Goal: Task Accomplishment & Management: Complete application form

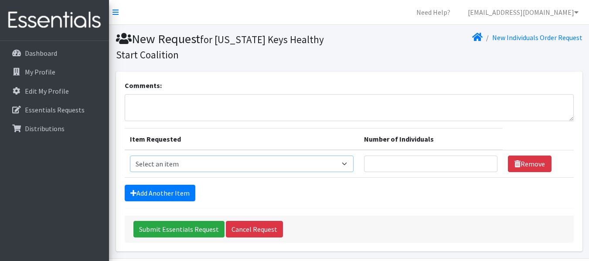
click at [176, 166] on select "Select an item # - Total number of kids being served with this order: Baby wipe…" at bounding box center [242, 164] width 224 height 17
select select "10203"
click at [130, 156] on select "Select an item # - Total number of kids being served with this order: Baby wipe…" at bounding box center [242, 164] width 224 height 17
click at [395, 170] on input "Number of Individuals" at bounding box center [430, 164] width 133 height 17
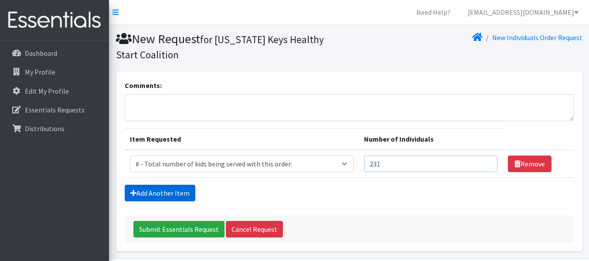
type input "231"
click at [151, 193] on link "Add Another Item" at bounding box center [160, 193] width 71 height 17
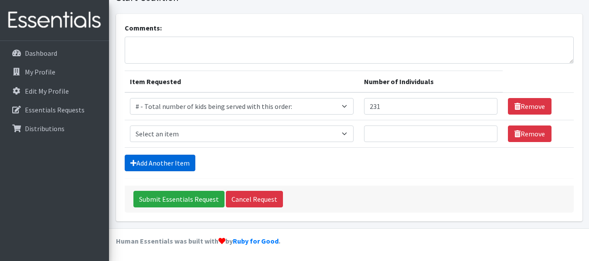
click at [170, 165] on link "Add Another Item" at bounding box center [160, 163] width 71 height 17
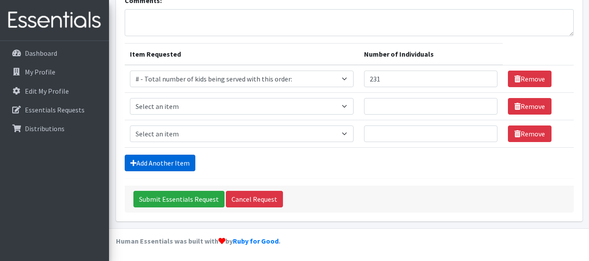
click at [183, 161] on link "Add Another Item" at bounding box center [160, 163] width 71 height 17
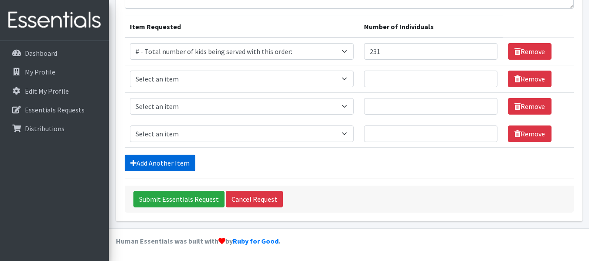
click at [187, 163] on link "Add Another Item" at bounding box center [160, 163] width 71 height 17
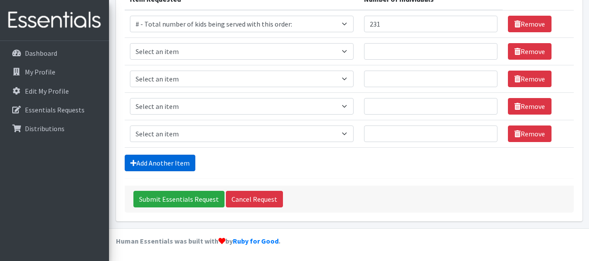
click at [185, 163] on link "Add Another Item" at bounding box center [160, 163] width 71 height 17
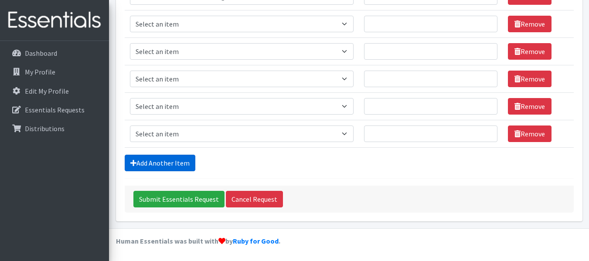
scroll to position [124, 0]
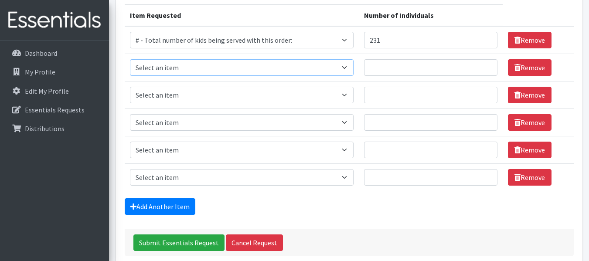
click at [239, 62] on select "Select an item # - Total number of kids being served with this order: Baby wipe…" at bounding box center [242, 67] width 224 height 17
select select "2649"
click at [130, 59] on select "Select an item # - Total number of kids being served with this order: Baby wipe…" at bounding box center [242, 67] width 224 height 17
click at [418, 69] on input "Number of Individuals" at bounding box center [430, 67] width 133 height 17
type input "231"
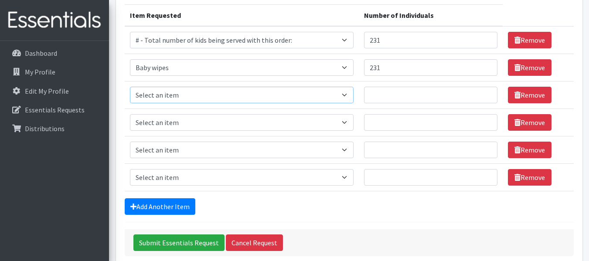
click at [148, 92] on select "Select an item # - Total number of kids being served with this order: Baby wipe…" at bounding box center [242, 95] width 224 height 17
select select "2648"
click at [130, 87] on select "Select an item # - Total number of kids being served with this order: Baby wipe…" at bounding box center [242, 95] width 224 height 17
click at [394, 88] on input "Number of Individuals" at bounding box center [430, 95] width 133 height 17
type input "20"
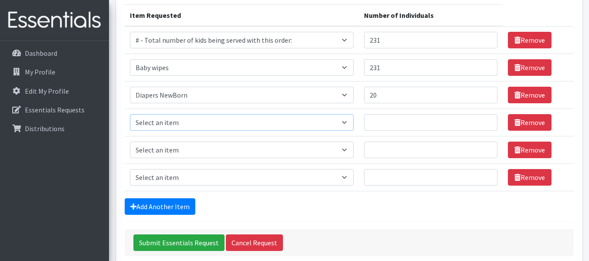
click at [171, 120] on select "Select an item # - Total number of kids being served with this order: Baby wipe…" at bounding box center [242, 122] width 224 height 17
select select "2668"
click at [130, 114] on select "Select an item # - Total number of kids being served with this order: Baby wipe…" at bounding box center [242, 122] width 224 height 17
click at [370, 118] on input "Number of Individuals" at bounding box center [430, 122] width 133 height 17
type input "15"
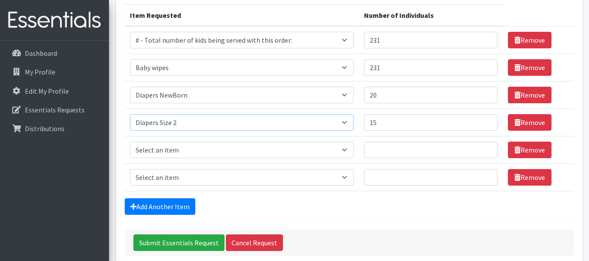
click at [166, 122] on select "Select an item # - Total number of kids being served with this order: Baby wipe…" at bounding box center [242, 122] width 224 height 17
click at [130, 114] on select "Select an item # - Total number of kids being served with this order: Baby wipe…" at bounding box center [242, 122] width 224 height 17
click at [252, 128] on select "Select an item # - Total number of kids being served with this order: Baby wipe…" at bounding box center [242, 122] width 224 height 17
select select "2668"
click at [130, 114] on select "Select an item # - Total number of kids being served with this order: Baby wipe…" at bounding box center [242, 122] width 224 height 17
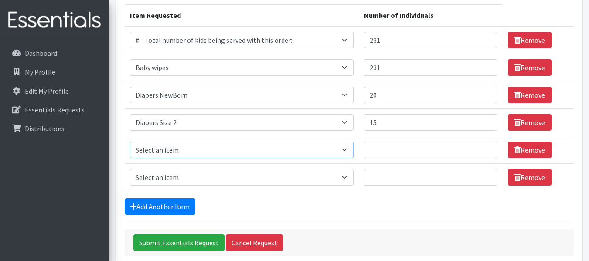
click at [167, 148] on select "Select an item # - Total number of kids being served with this order: Baby wipe…" at bounding box center [242, 150] width 224 height 17
select select "2655"
click at [130, 142] on select "Select an item # - Total number of kids being served with this order: Baby wipe…" at bounding box center [242, 150] width 224 height 17
click at [396, 150] on input "Number of Individuals" at bounding box center [430, 150] width 133 height 17
type input "16"
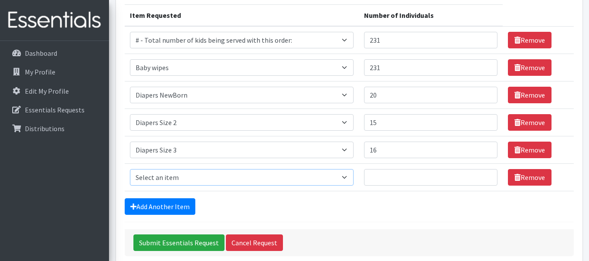
click at [168, 175] on select "Select an item # - Total number of kids being served with this order: Baby wipe…" at bounding box center [242, 177] width 224 height 17
select select "2661"
click at [130, 169] on select "Select an item # - Total number of kids being served with this order: Baby wipe…" at bounding box center [242, 177] width 224 height 17
click at [177, 209] on link "Add Another Item" at bounding box center [160, 206] width 71 height 17
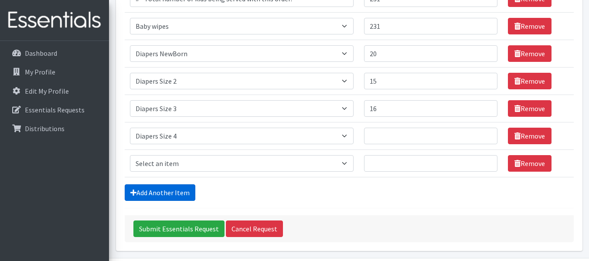
scroll to position [195, 0]
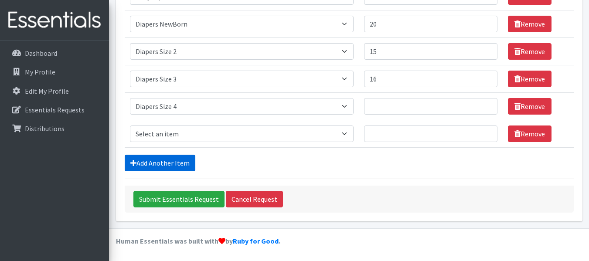
click at [178, 160] on link "Add Another Item" at bounding box center [160, 163] width 71 height 17
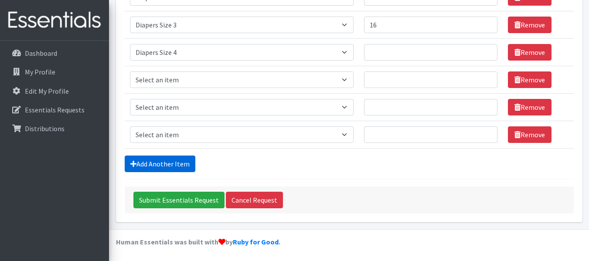
scroll to position [250, 0]
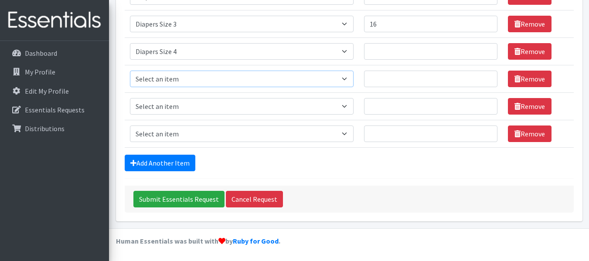
click at [178, 78] on select "Select an item # - Total number of kids being served with this order: Baby wipe…" at bounding box center [242, 79] width 224 height 17
select select "2652"
click at [130, 71] on select "Select an item # - Total number of kids being served with this order: Baby wipe…" at bounding box center [242, 79] width 224 height 17
click at [167, 105] on select "Select an item # - Total number of kids being served with this order: Baby wipe…" at bounding box center [242, 106] width 224 height 17
select select "2674"
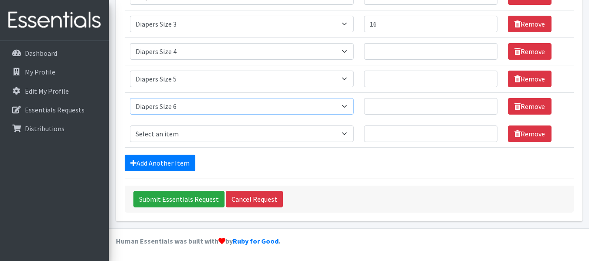
click at [130, 98] on select "Select an item # - Total number of kids being served with this order: Baby wipe…" at bounding box center [242, 106] width 224 height 17
click at [160, 160] on link "Add Another Item" at bounding box center [160, 163] width 71 height 17
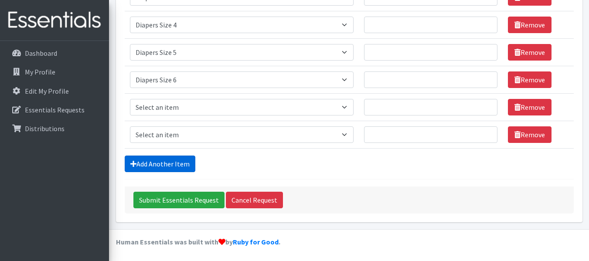
scroll to position [277, 0]
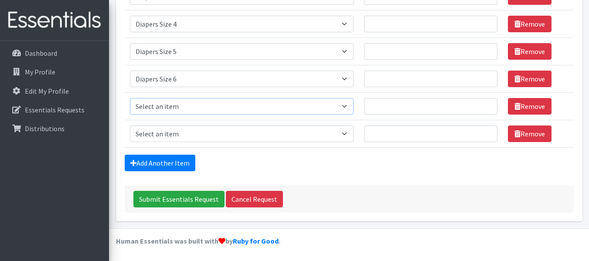
click at [175, 104] on select "Select an item # - Total number of kids being served with this order: Baby wipe…" at bounding box center [242, 106] width 224 height 17
select select "12644"
click at [130, 98] on select "Select an item # - Total number of kids being served with this order: Baby wipe…" at bounding box center [242, 106] width 224 height 17
click at [166, 135] on select "Select an item # - Total number of kids being served with this order: Baby wipe…" at bounding box center [242, 134] width 224 height 17
select select "2644"
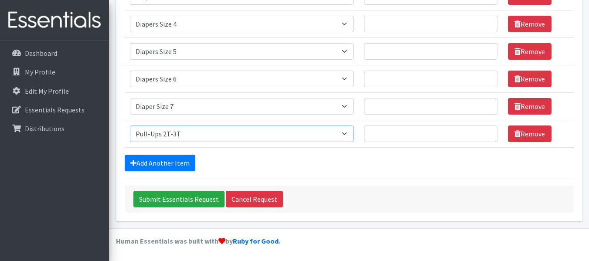
click at [130, 126] on select "Select an item # - Total number of kids being served with this order: Baby wipe…" at bounding box center [242, 134] width 224 height 17
click at [187, 161] on link "Add Another Item" at bounding box center [160, 163] width 71 height 17
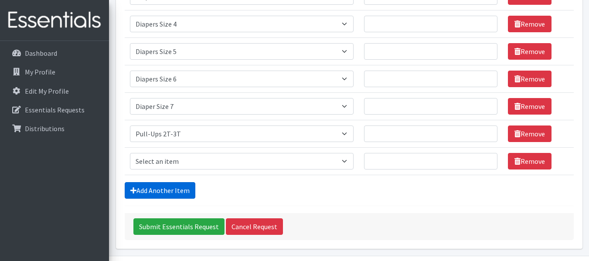
scroll to position [305, 0]
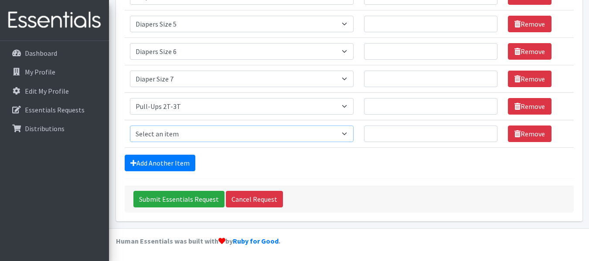
click at [187, 132] on select "Select an item # - Total number of kids being served with this order: Baby wipe…" at bounding box center [242, 134] width 224 height 17
select select "2679"
click at [130, 126] on select "Select an item # - Total number of kids being served with this order: Baby wipe…" at bounding box center [242, 134] width 224 height 17
click at [179, 162] on link "Add Another Item" at bounding box center [160, 163] width 71 height 17
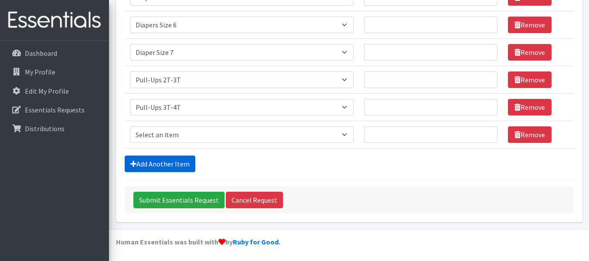
scroll to position [332, 0]
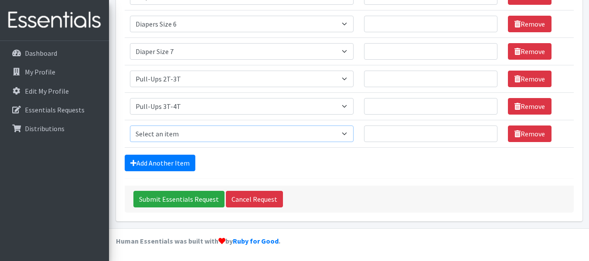
click at [174, 133] on select "Select an item # - Total number of kids being served with this order: Baby wipe…" at bounding box center [242, 134] width 224 height 17
select select "2680"
click at [130, 126] on select "Select an item # - Total number of kids being served with this order: Baby wipe…" at bounding box center [242, 134] width 224 height 17
click at [377, 178] on hr at bounding box center [349, 178] width 449 height 0
click at [385, 186] on div "Submit Essentials Request Cancel Request" at bounding box center [349, 199] width 449 height 27
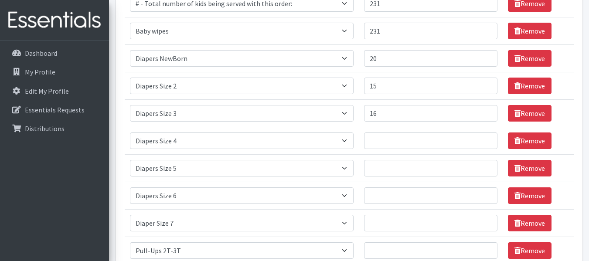
scroll to position [158, 0]
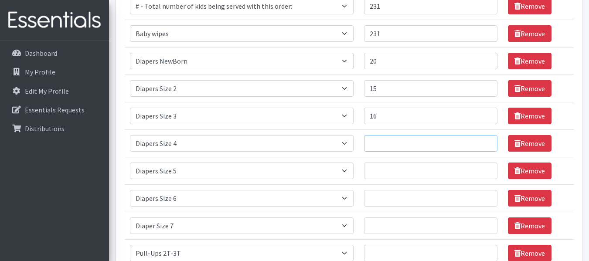
click at [380, 140] on input "Number of Individuals" at bounding box center [430, 143] width 133 height 17
type input "50"
click at [387, 173] on input "Number of Individuals" at bounding box center [430, 171] width 133 height 17
type input "35"
click at [381, 198] on input "Number of Individuals" at bounding box center [430, 198] width 133 height 17
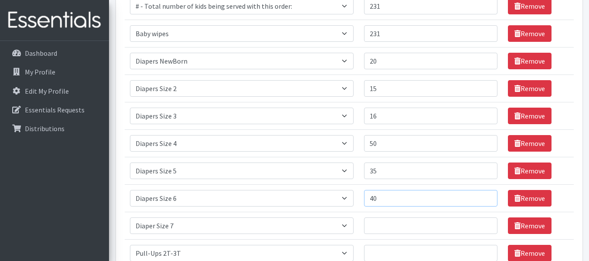
type input "40"
click at [374, 227] on input "Number of Individuals" at bounding box center [430, 225] width 133 height 17
type input "15"
click at [363, 213] on td "Number of Individuals 15" at bounding box center [431, 225] width 144 height 27
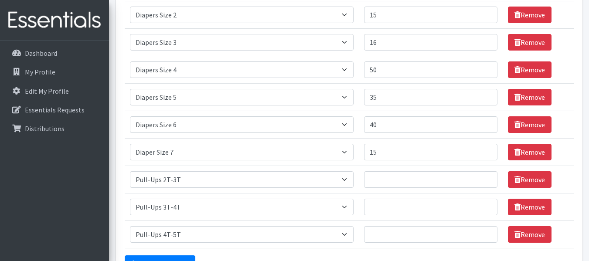
scroll to position [245, 0]
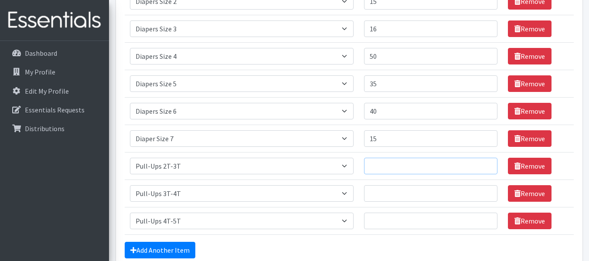
click at [380, 166] on input "Number of Individuals" at bounding box center [430, 166] width 133 height 17
type input "10"
click at [383, 191] on input "Number of Individuals" at bounding box center [430, 193] width 133 height 17
type input "15"
click at [379, 215] on input "Number of Individuals" at bounding box center [430, 221] width 133 height 17
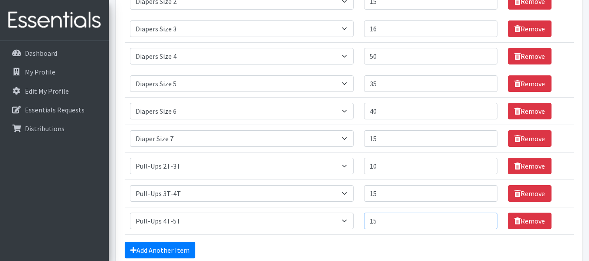
type input "15"
click at [363, 209] on td "Number of Individuals 15" at bounding box center [431, 220] width 144 height 27
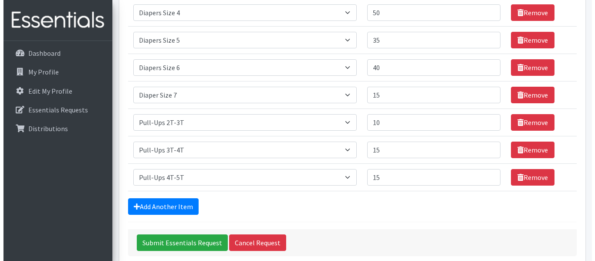
scroll to position [332, 0]
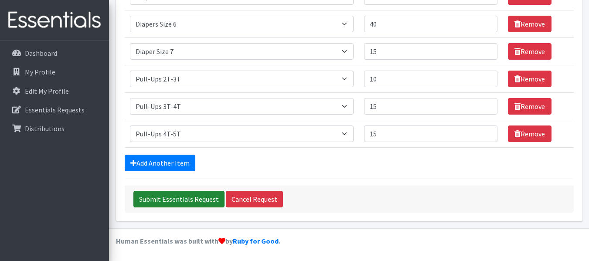
click at [183, 197] on input "Submit Essentials Request" at bounding box center [178, 199] width 91 height 17
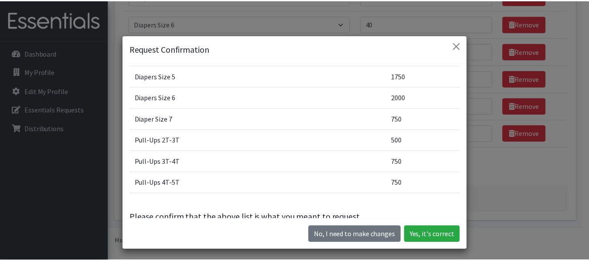
scroll to position [173, 0]
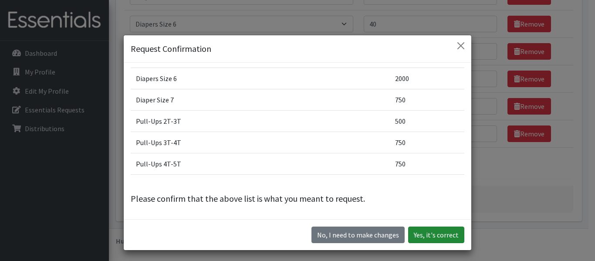
click at [451, 235] on button "Yes, it's correct" at bounding box center [436, 235] width 56 height 17
